Goal: Task Accomplishment & Management: Use online tool/utility

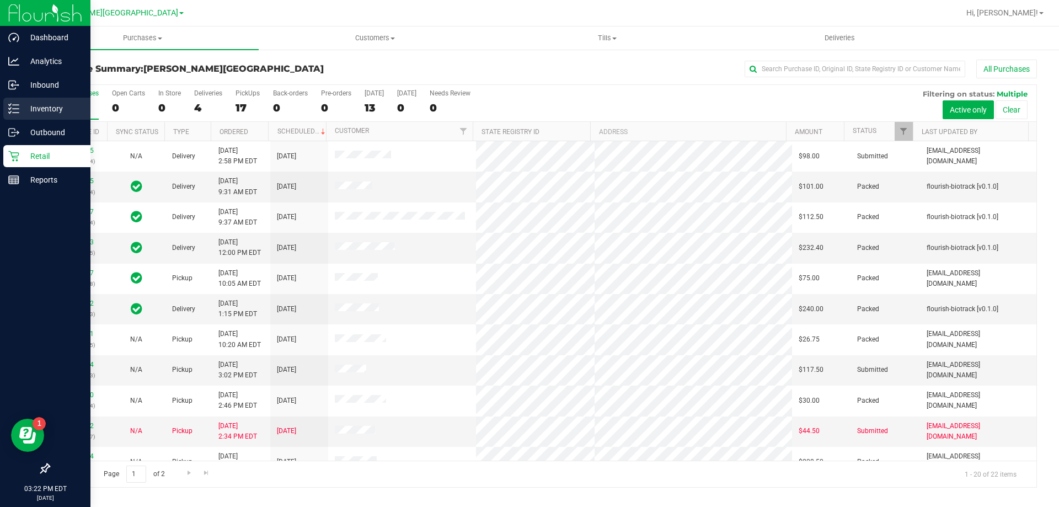
click at [57, 106] on p "Inventory" at bounding box center [52, 108] width 66 height 13
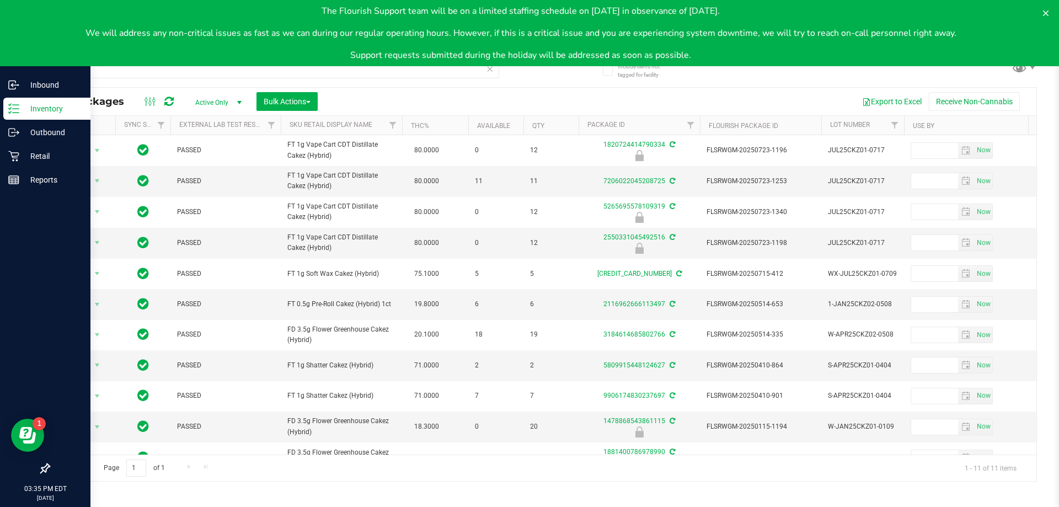
click at [49, 107] on p "Inventory" at bounding box center [52, 108] width 66 height 13
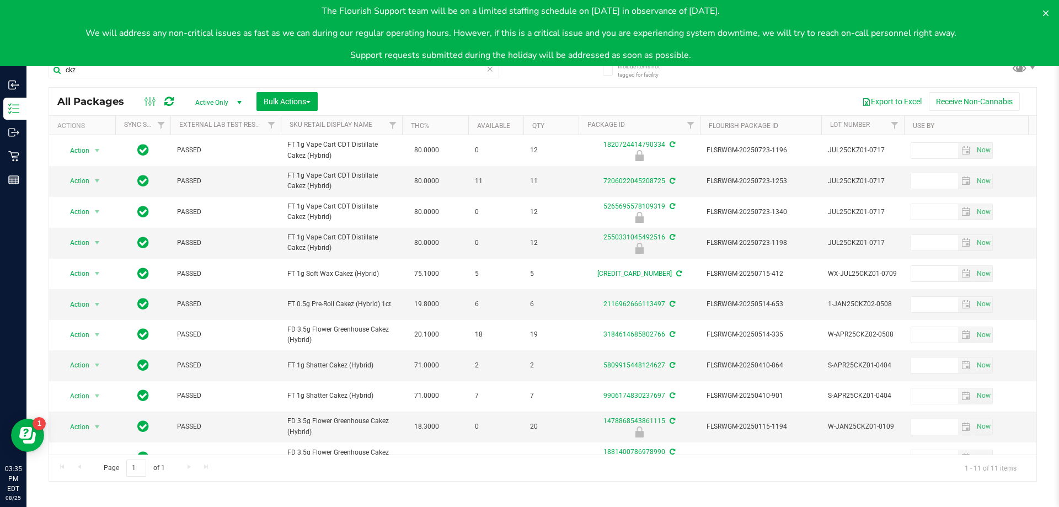
drag, startPoint x: 991, startPoint y: 36, endPoint x: 1023, endPoint y: 59, distance: 39.5
drag, startPoint x: 1023, startPoint y: 59, endPoint x: 1046, endPoint y: 12, distance: 52.8
click at [1046, 12] on icon at bounding box center [1045, 13] width 9 height 9
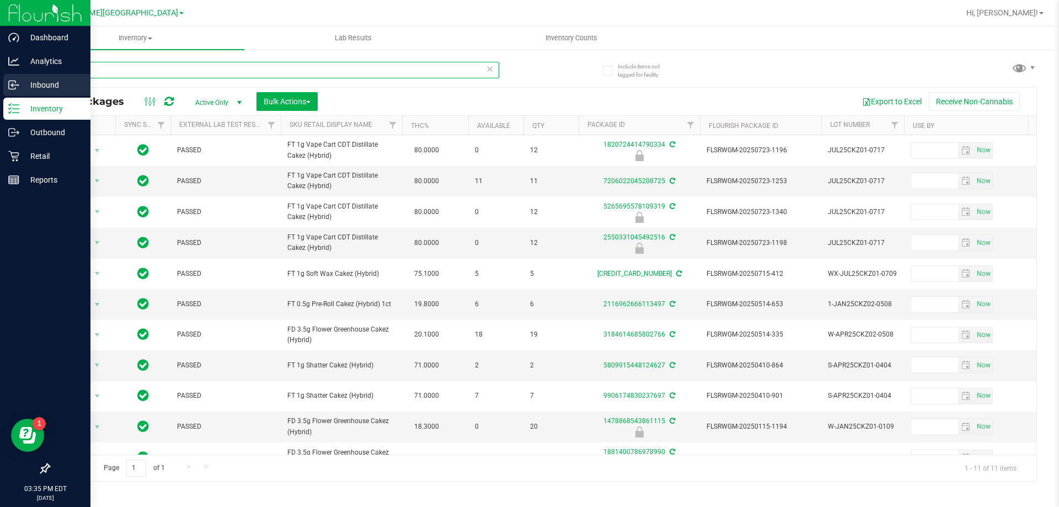
drag, startPoint x: 101, startPoint y: 70, endPoint x: 0, endPoint y: 87, distance: 102.8
click at [0, 87] on div "Dashboard Analytics Inbound Inventory Outbound Retail Reports 03:35 PM EDT [DAT…" at bounding box center [529, 253] width 1059 height 507
type input "2579683261859112"
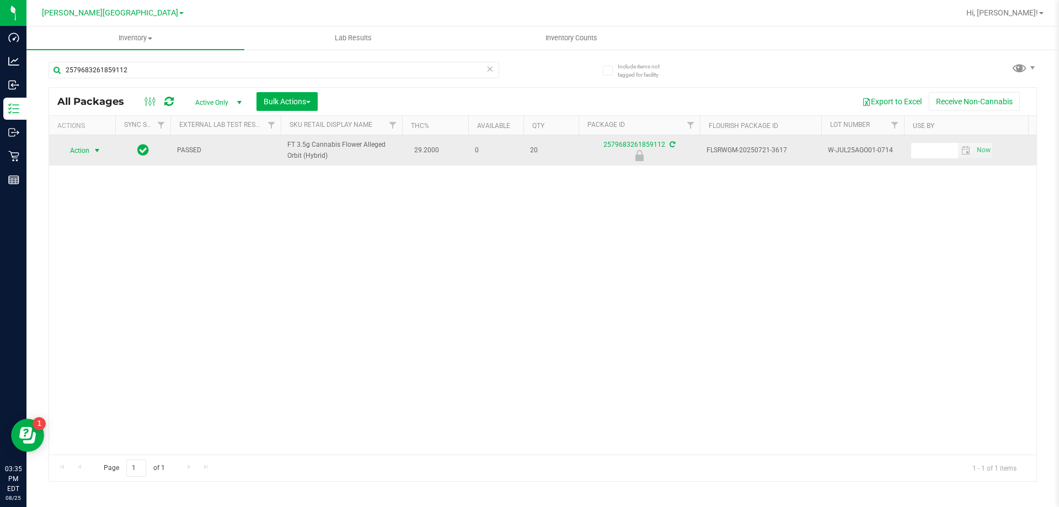
click at [94, 147] on span "select" at bounding box center [97, 150] width 9 height 9
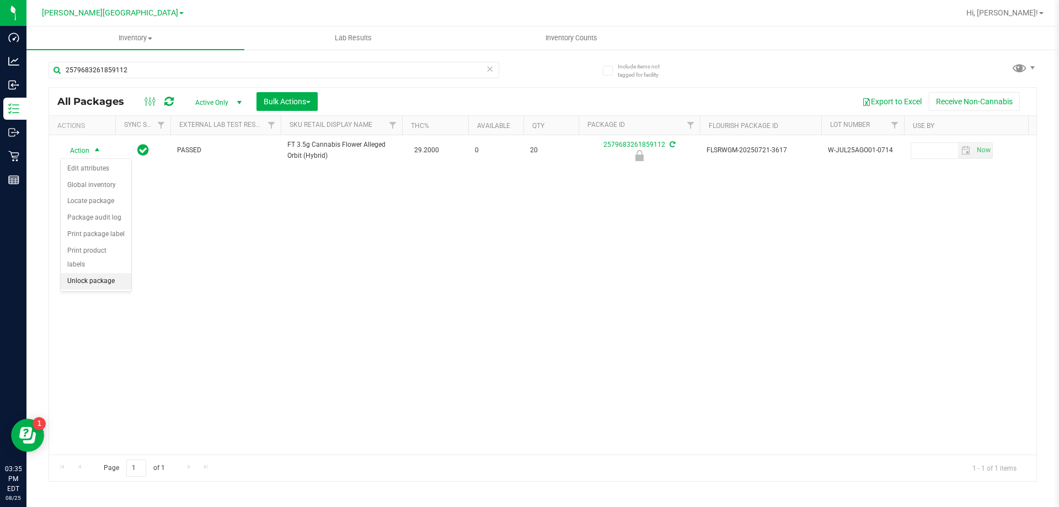
click at [112, 273] on li "Unlock package" at bounding box center [96, 281] width 71 height 17
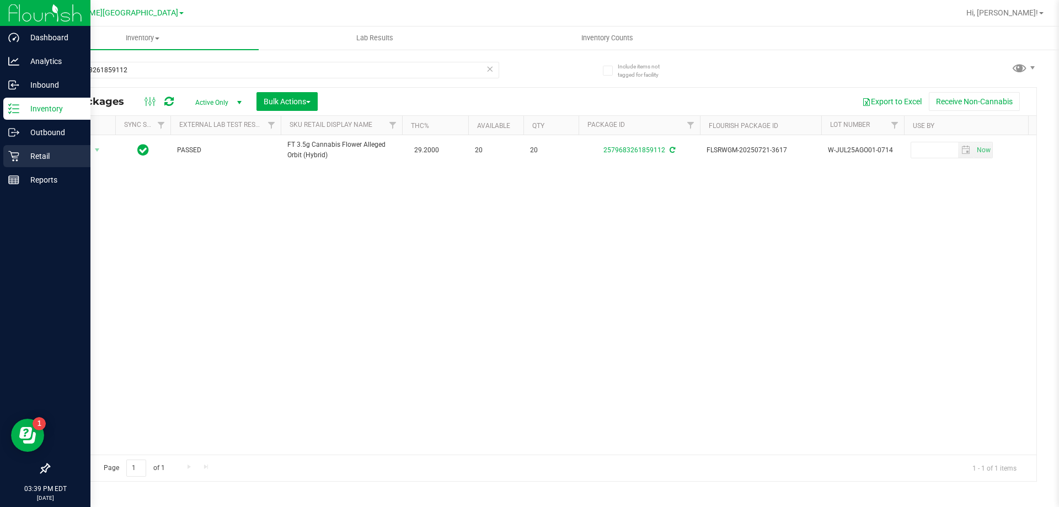
click at [37, 163] on div "Retail" at bounding box center [46, 156] width 87 height 22
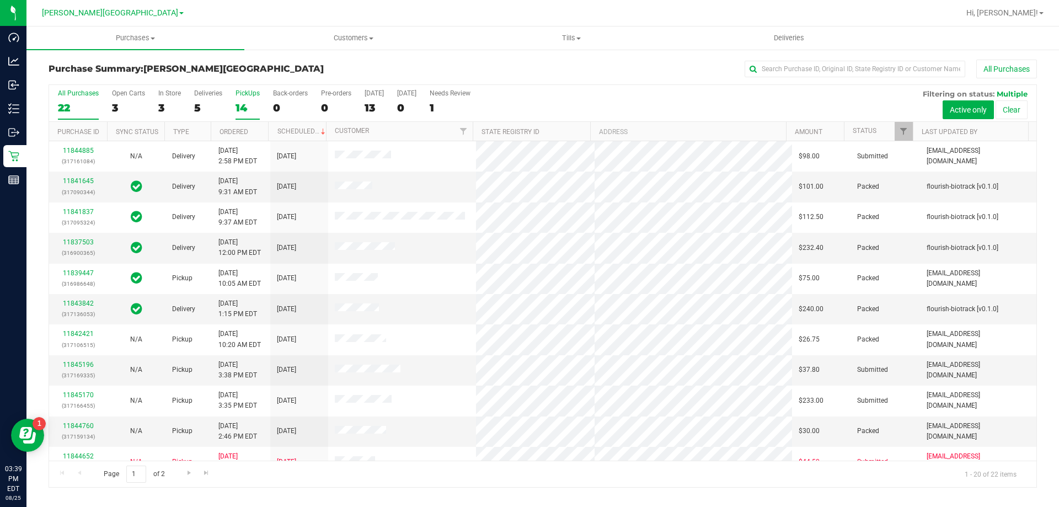
click at [237, 106] on div "14" at bounding box center [247, 107] width 24 height 13
click at [0, 0] on input "PickUps 14" at bounding box center [0, 0] width 0 height 0
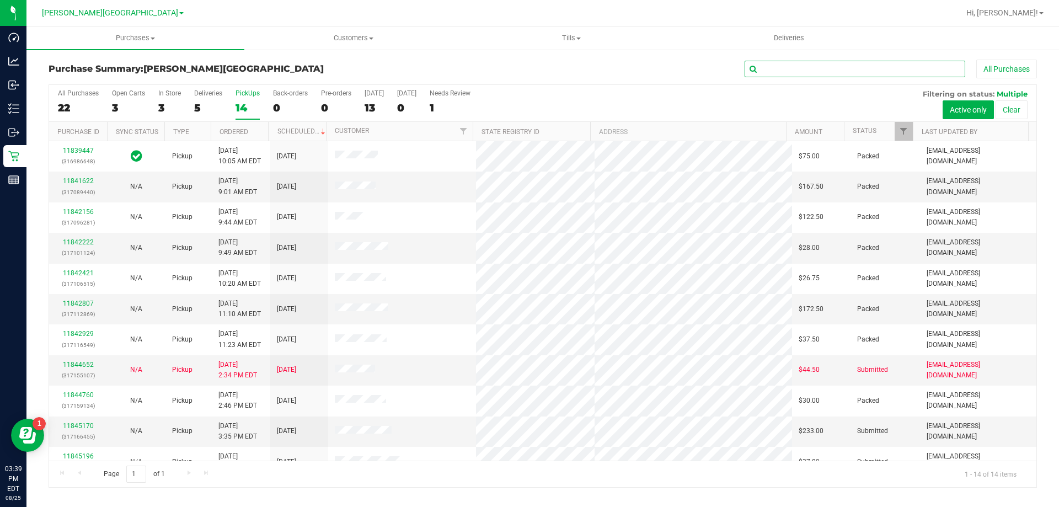
click at [793, 72] on input "text" at bounding box center [854, 69] width 221 height 17
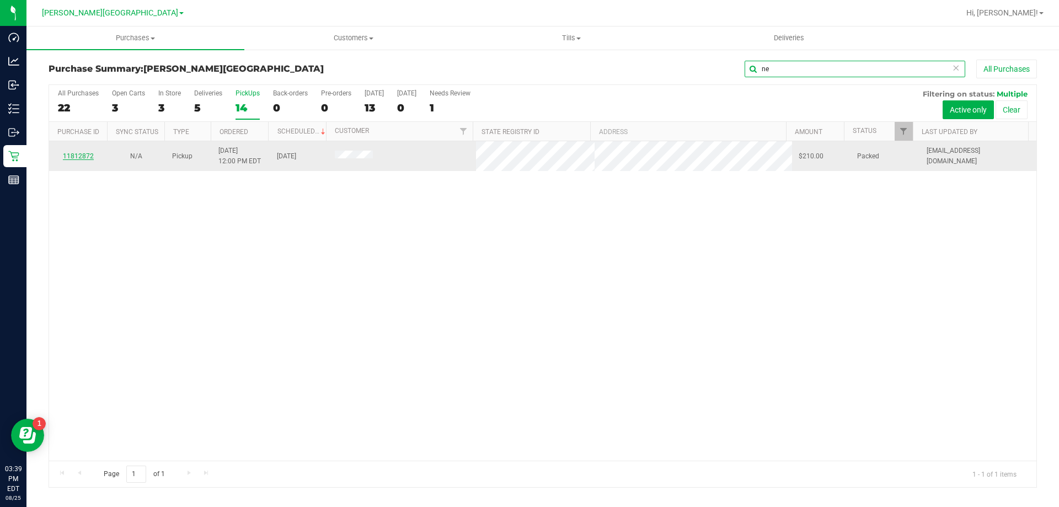
type input "ne"
click at [89, 157] on link "11812872" at bounding box center [78, 156] width 31 height 8
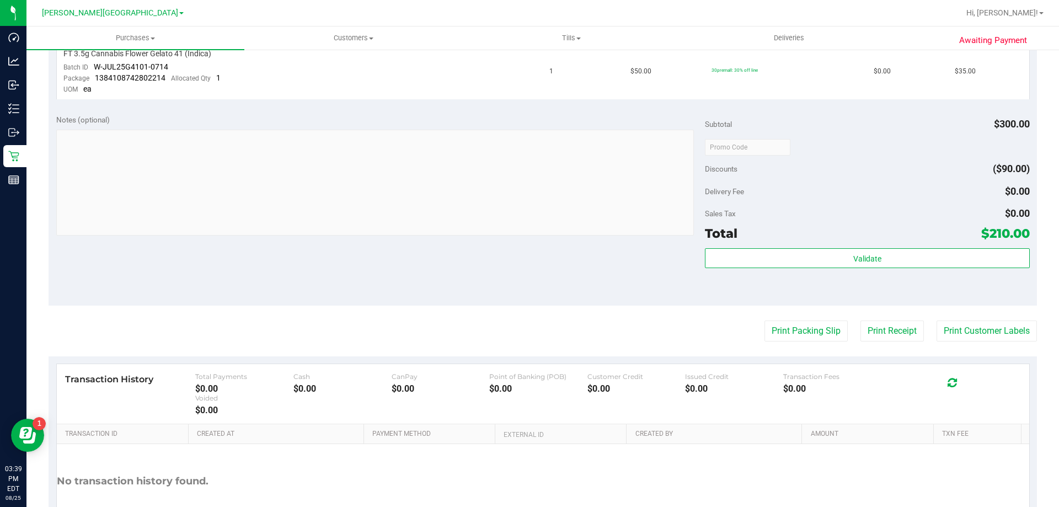
scroll to position [612, 0]
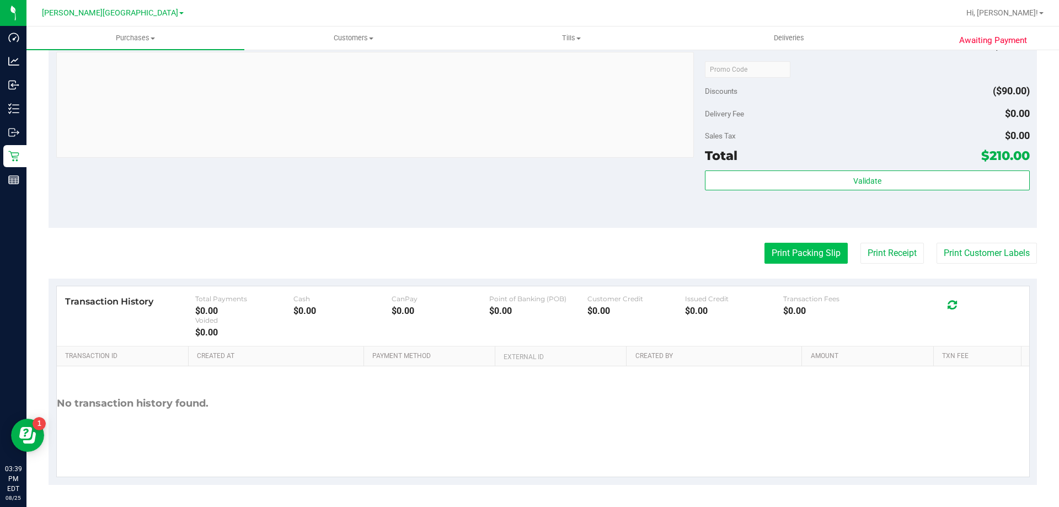
click at [821, 251] on button "Print Packing Slip" at bounding box center [805, 253] width 83 height 21
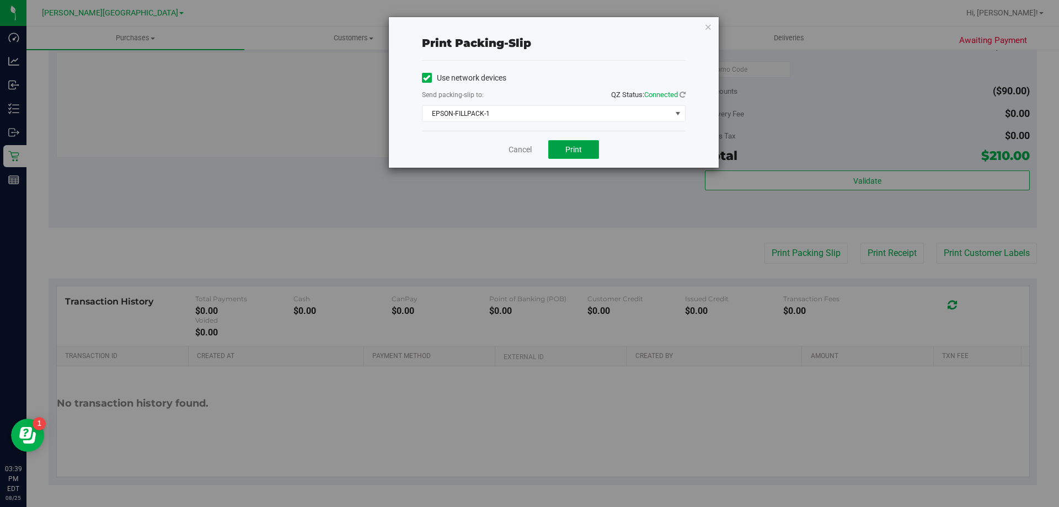
click at [555, 146] on button "Print" at bounding box center [573, 149] width 51 height 19
click at [707, 23] on icon "button" at bounding box center [708, 26] width 8 height 13
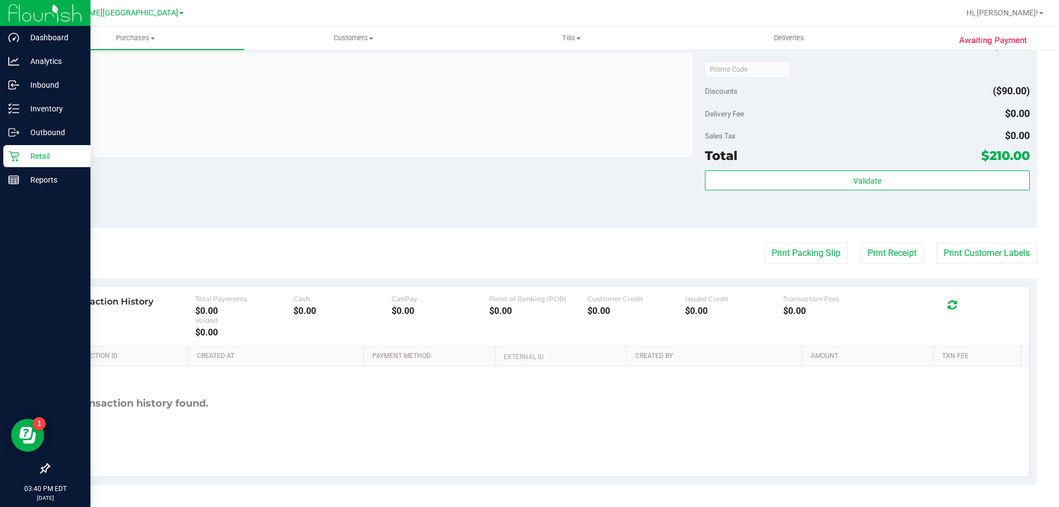
click at [16, 153] on icon at bounding box center [13, 156] width 11 height 11
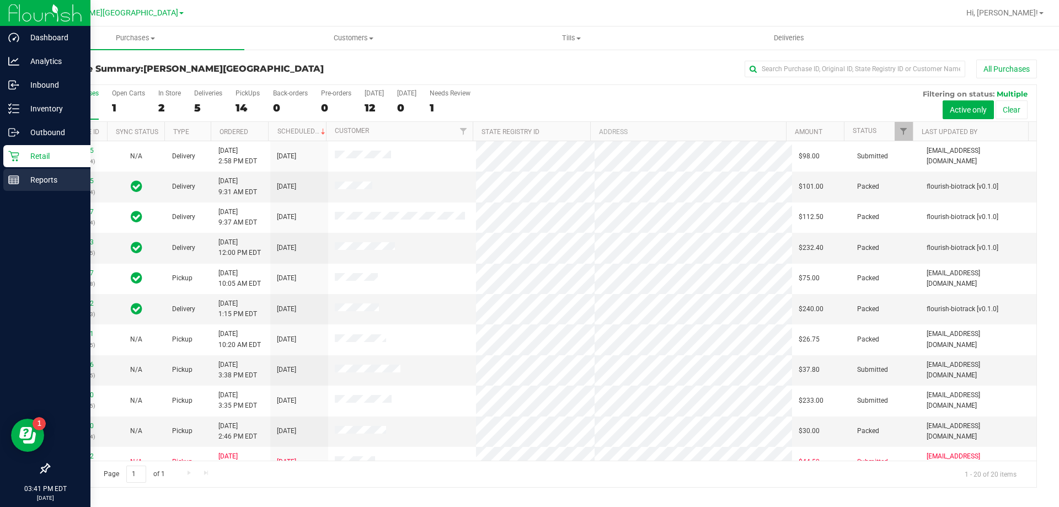
click at [51, 178] on p "Reports" at bounding box center [52, 179] width 66 height 13
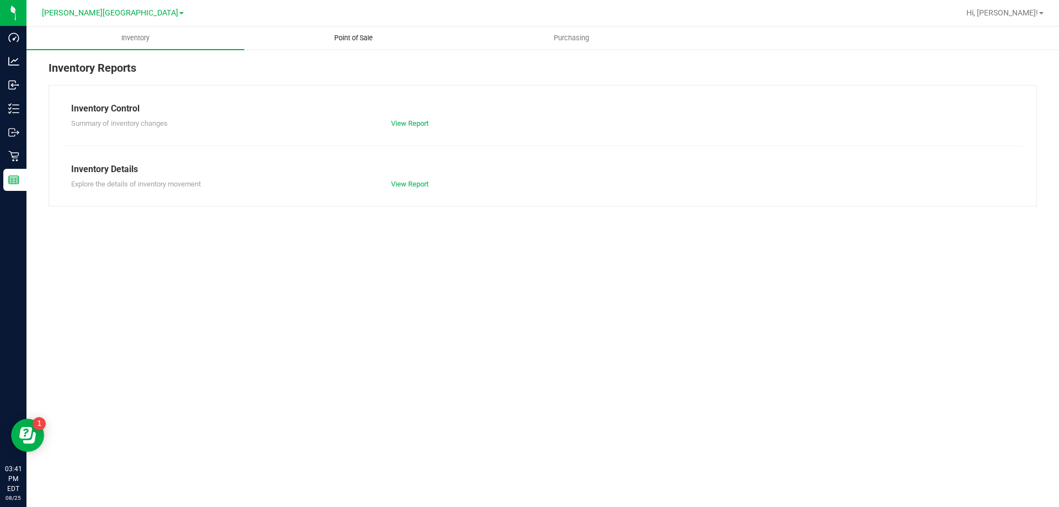
click at [364, 36] on span "Point of Sale" at bounding box center [353, 38] width 68 height 10
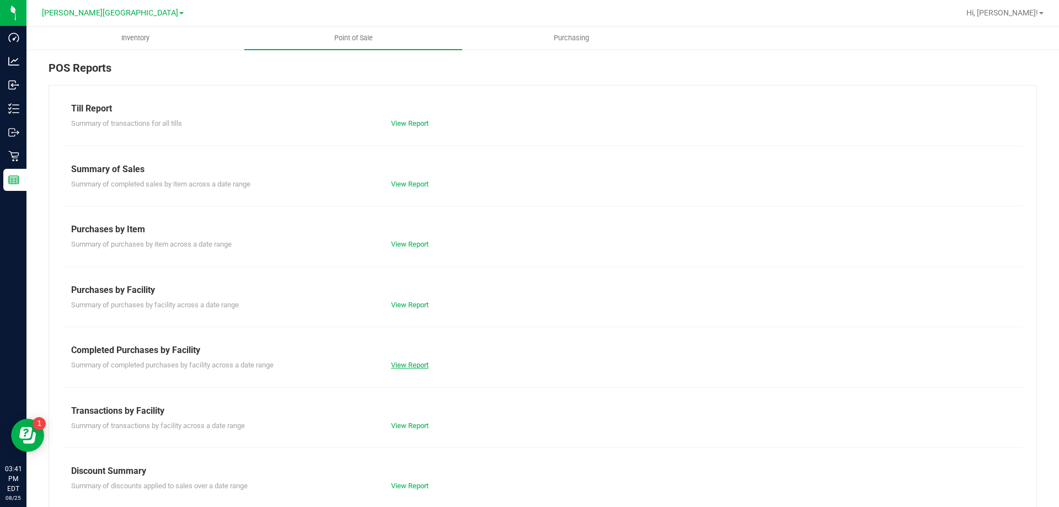
click at [417, 367] on link "View Report" at bounding box center [409, 365] width 37 height 8
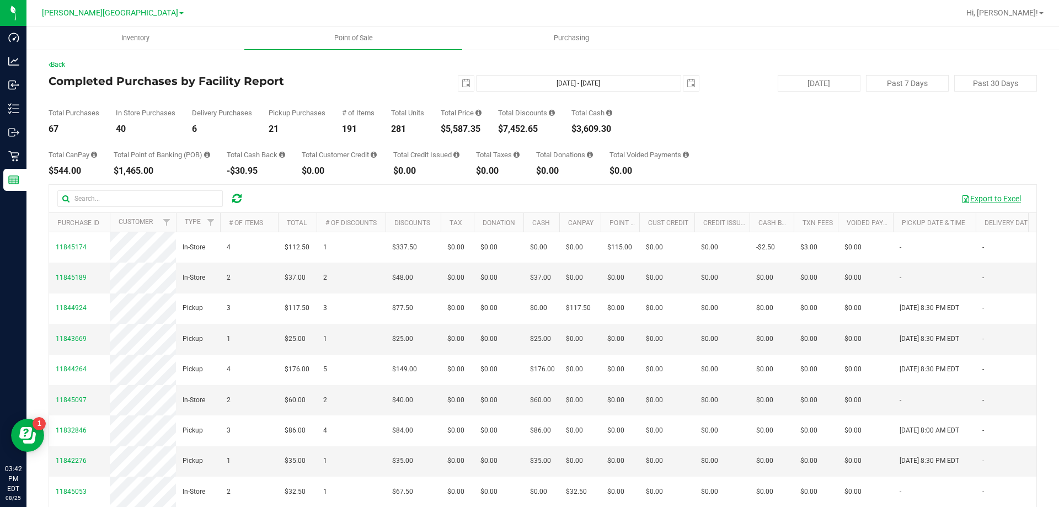
click at [989, 197] on button "Export to Excel" at bounding box center [991, 198] width 74 height 19
click at [1037, 12] on span "Hi, [PERSON_NAME]!" at bounding box center [1002, 12] width 72 height 9
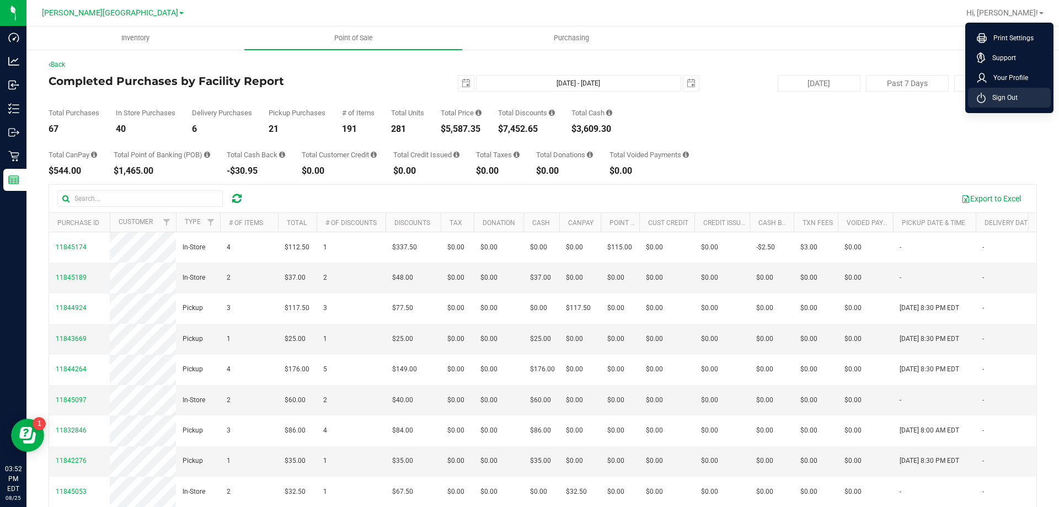
click at [1005, 96] on span "Sign Out" at bounding box center [1001, 97] width 32 height 11
